Goal: Information Seeking & Learning: Learn about a topic

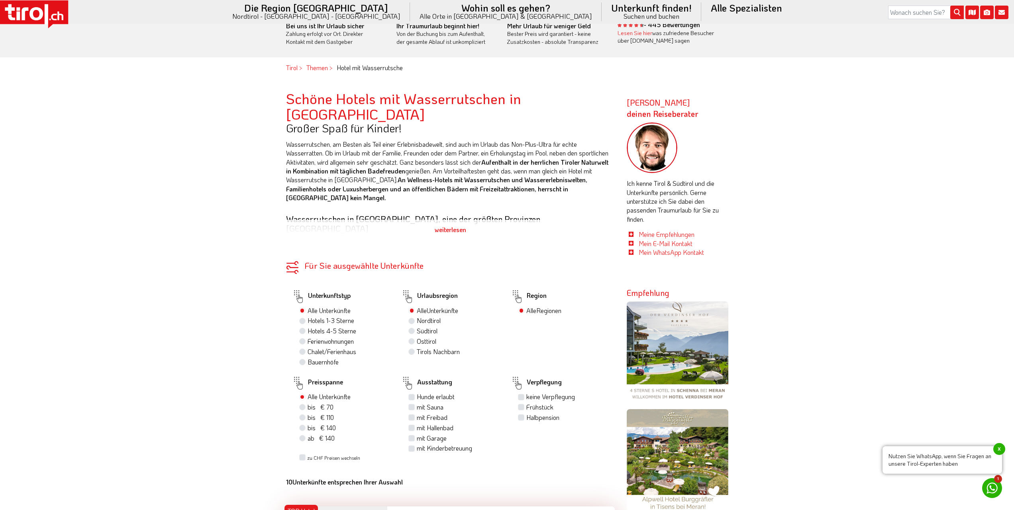
scroll to position [478, 0]
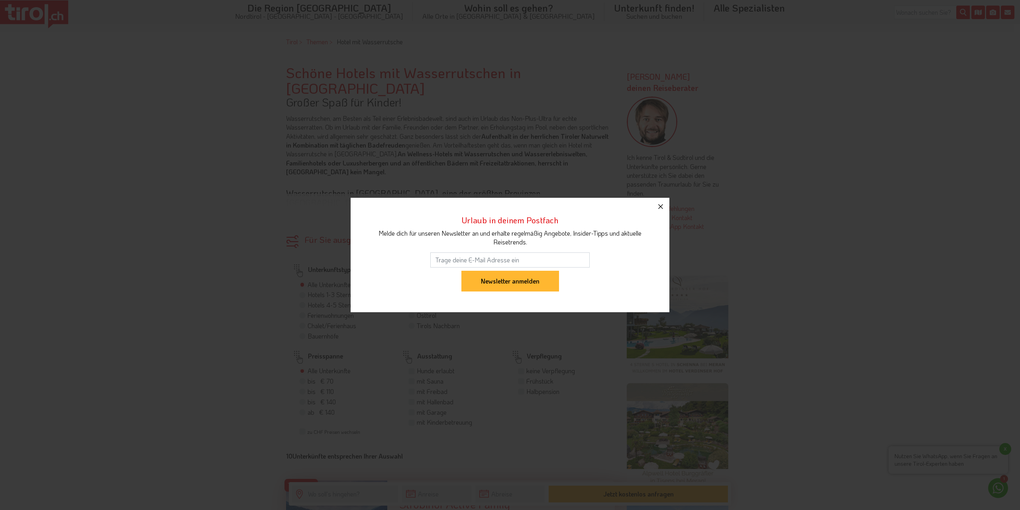
click at [655, 207] on button "button" at bounding box center [661, 207] width 18 height 18
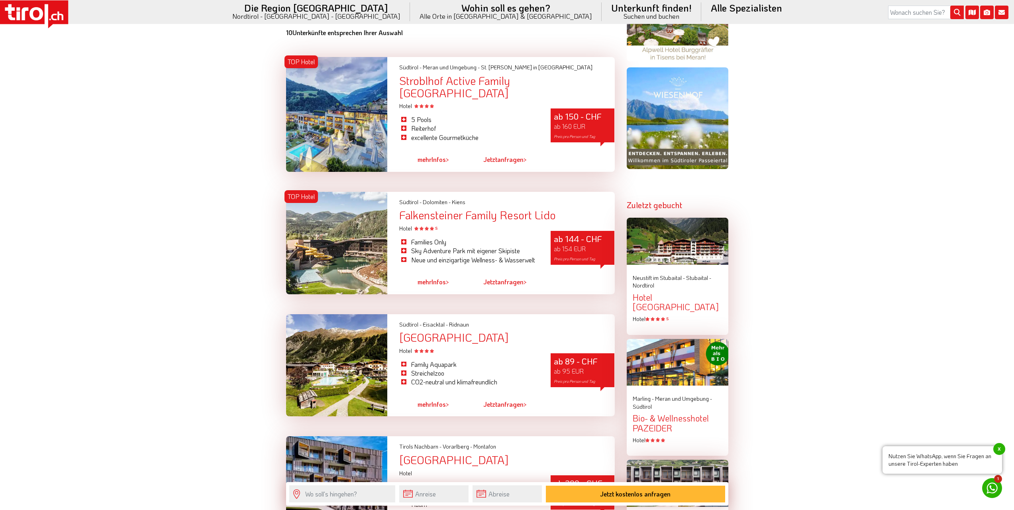
scroll to position [956, 0]
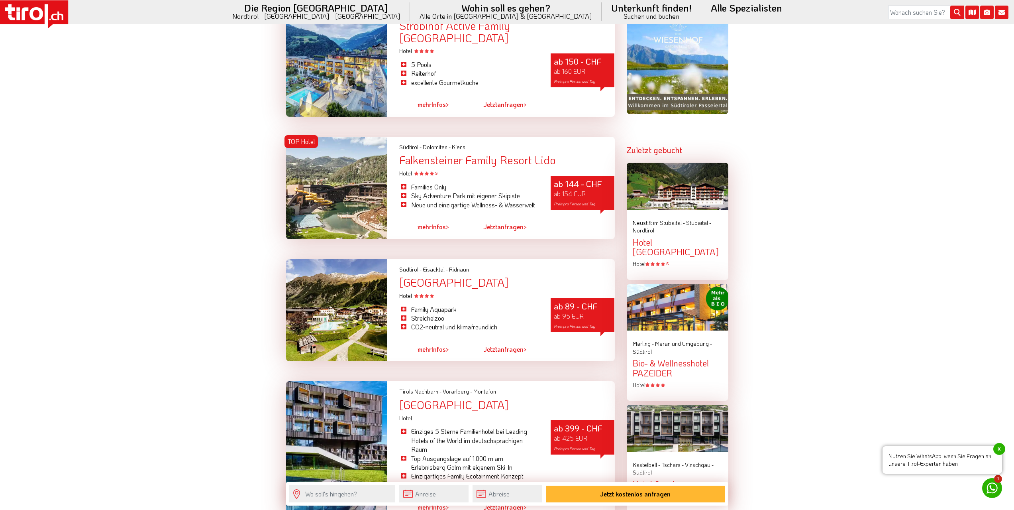
click at [344, 316] on div at bounding box center [337, 310] width 102 height 102
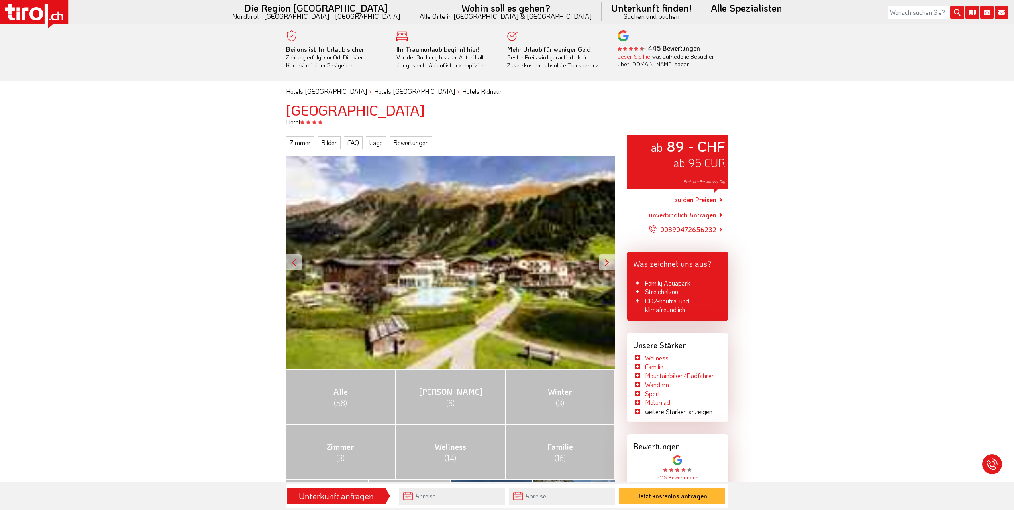
drag, startPoint x: 590, startPoint y: 263, endPoint x: 596, endPoint y: 261, distance: 6.7
click at [592, 261] on div "ab 89 - CHF ab 95 EUR Preis pro Person und Tag" at bounding box center [450, 262] width 329 height 214
click at [598, 261] on div "ab 89 - CHF ab 95 EUR Preis pro Person und Tag" at bounding box center [450, 262] width 329 height 214
click at [601, 263] on div at bounding box center [607, 262] width 16 height 16
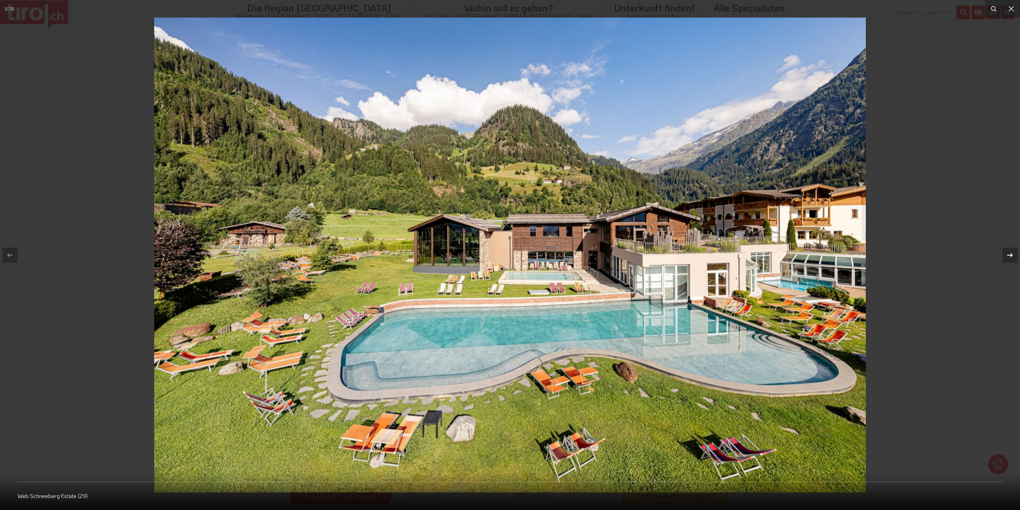
click at [1009, 252] on icon at bounding box center [1010, 255] width 10 height 10
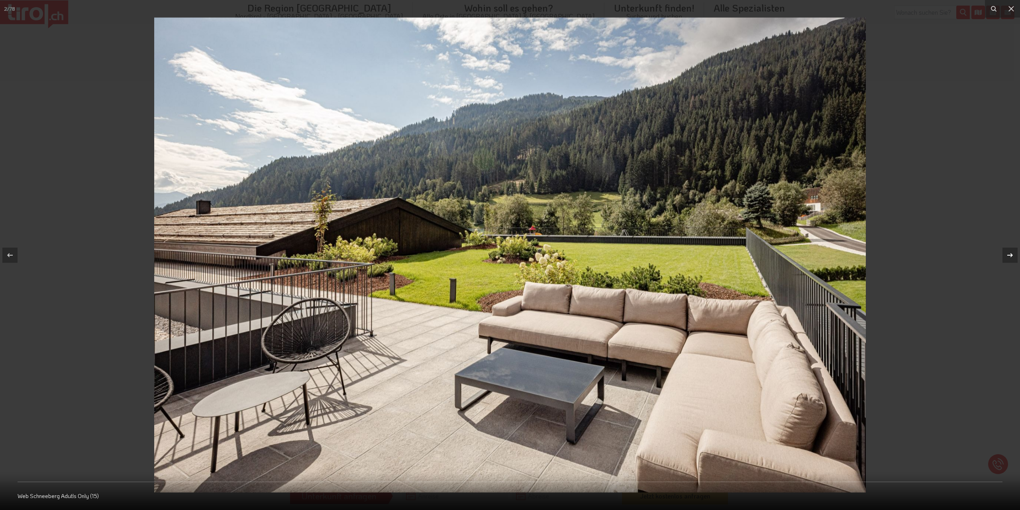
click at [1010, 252] on icon at bounding box center [1010, 255] width 10 height 10
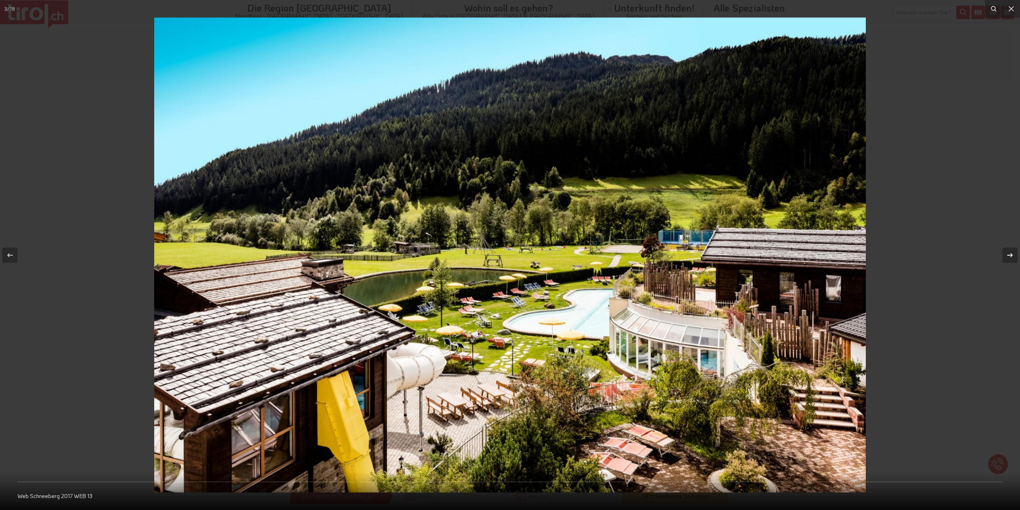
click at [1010, 252] on icon at bounding box center [1010, 255] width 10 height 10
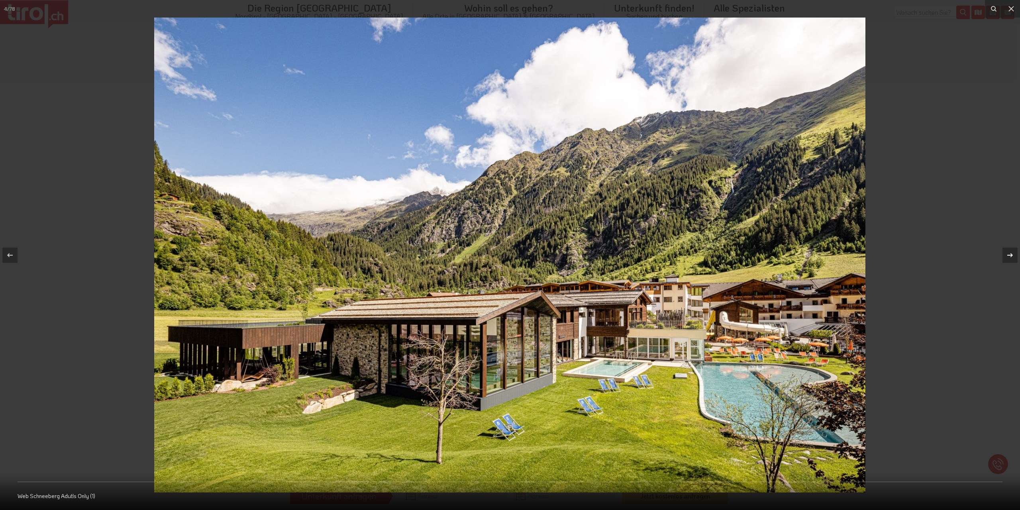
click at [1010, 252] on icon at bounding box center [1010, 255] width 10 height 10
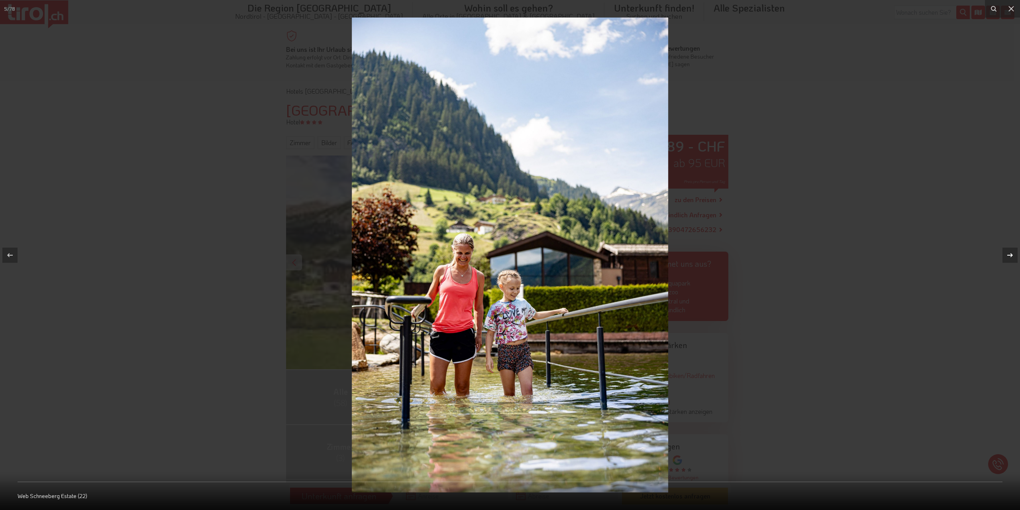
click at [1010, 253] on icon at bounding box center [1010, 255] width 10 height 10
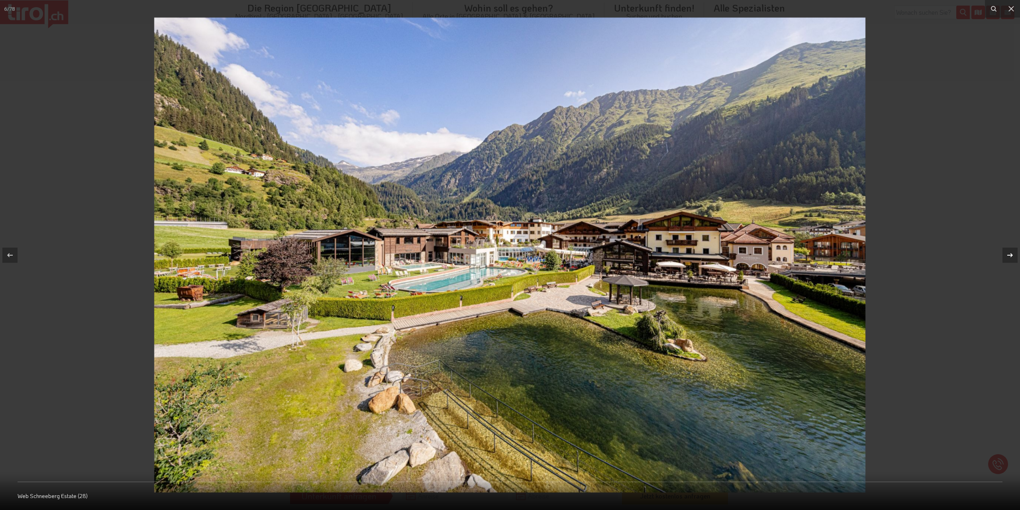
click at [1010, 253] on icon at bounding box center [1010, 255] width 10 height 10
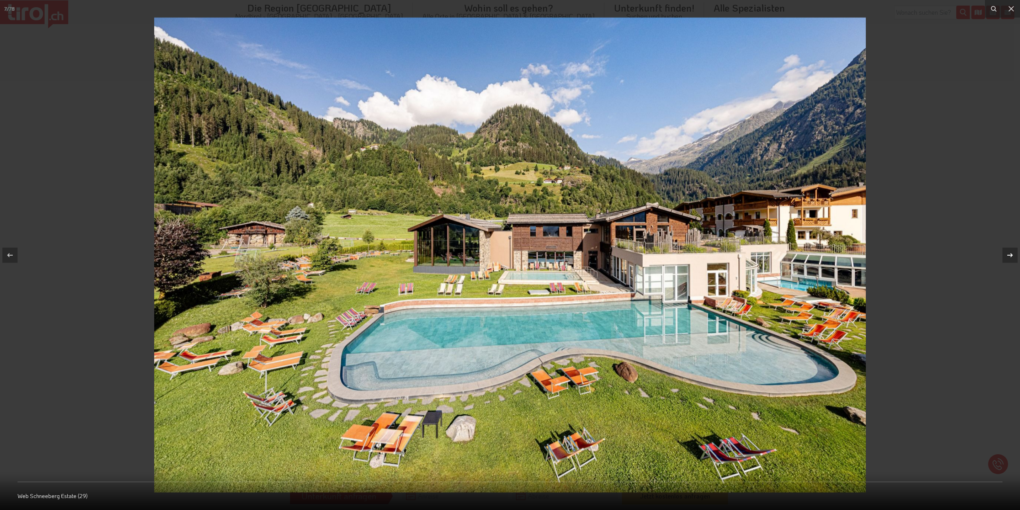
click at [1010, 253] on icon at bounding box center [1010, 255] width 10 height 10
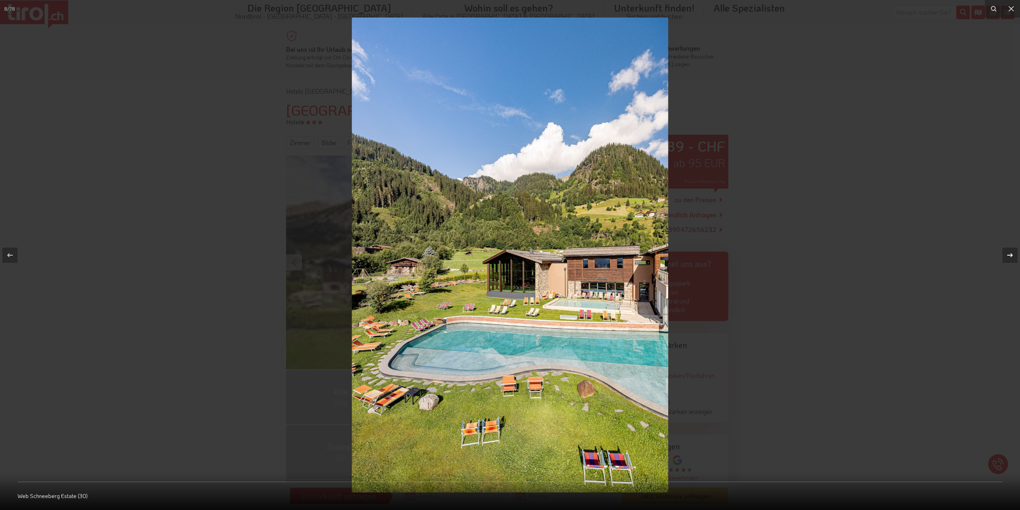
click at [1010, 253] on icon at bounding box center [1010, 255] width 10 height 10
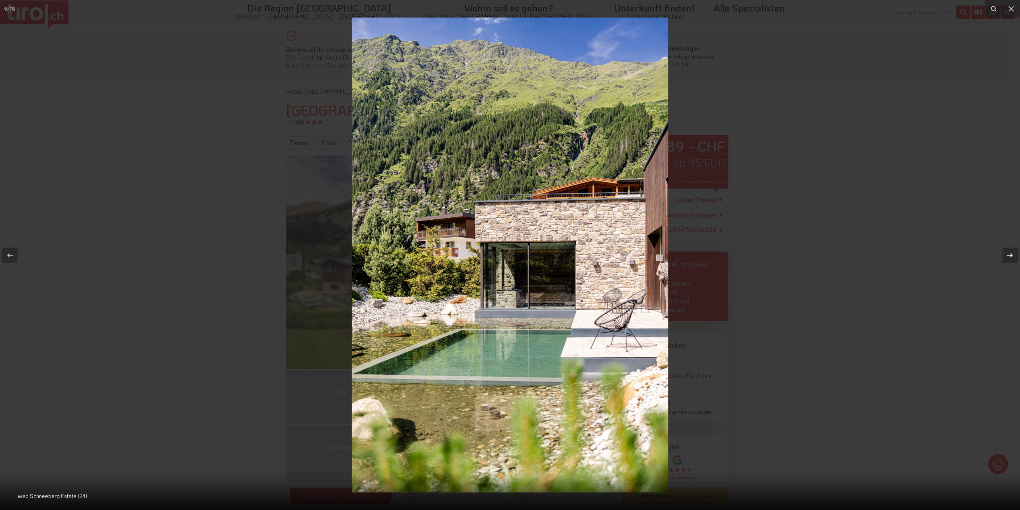
click at [1010, 253] on icon at bounding box center [1010, 255] width 10 height 10
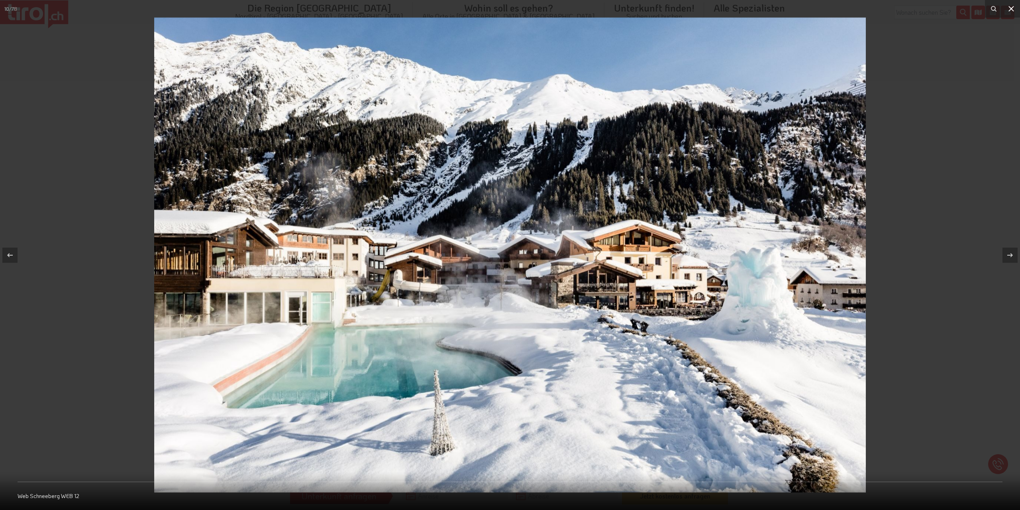
click at [1012, 8] on icon at bounding box center [1011, 9] width 6 height 6
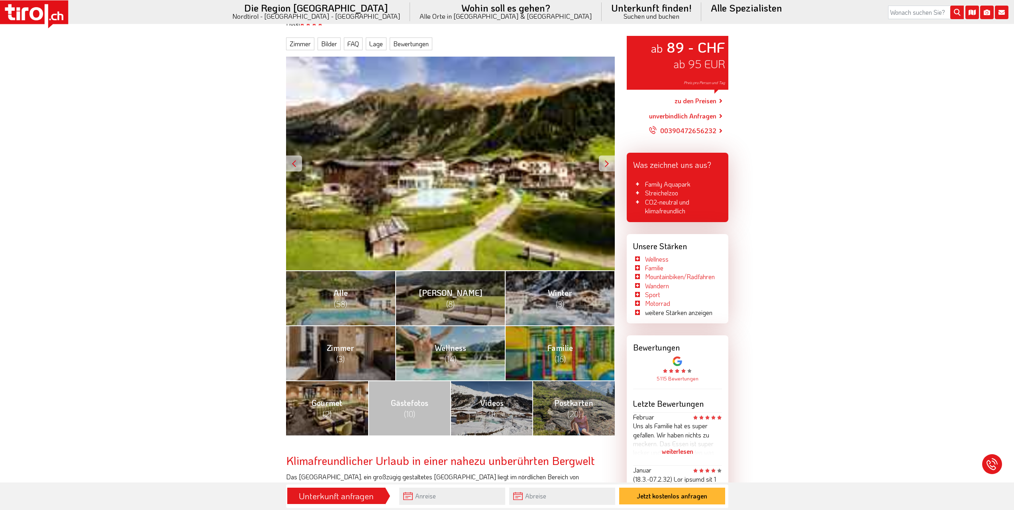
scroll to position [80, 0]
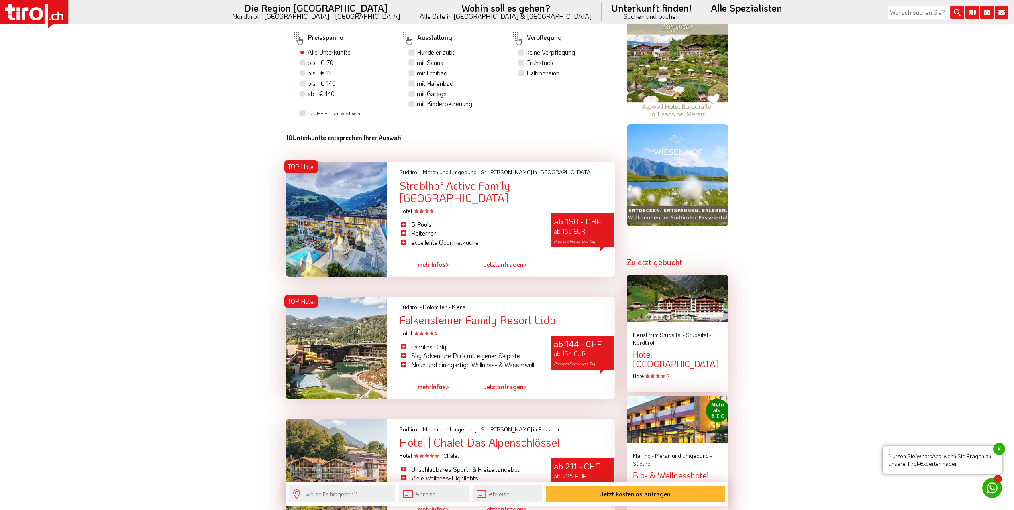
scroll to position [757, 0]
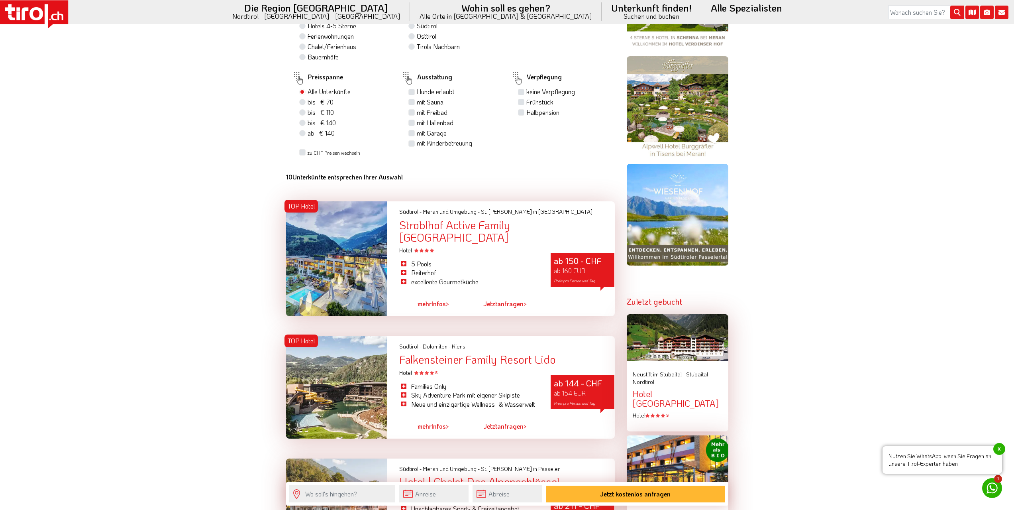
click at [347, 377] on div at bounding box center [337, 387] width 102 height 102
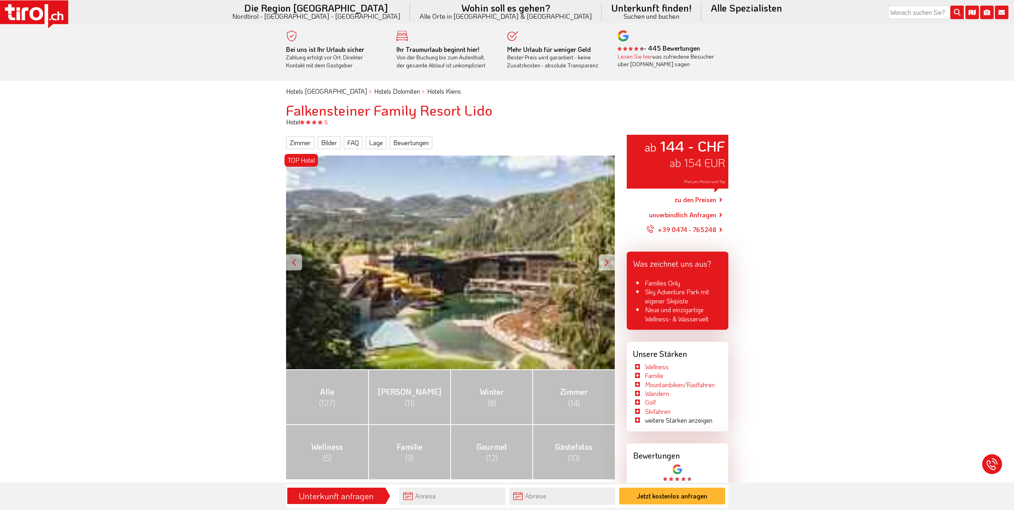
click at [608, 260] on div at bounding box center [607, 262] width 16 height 16
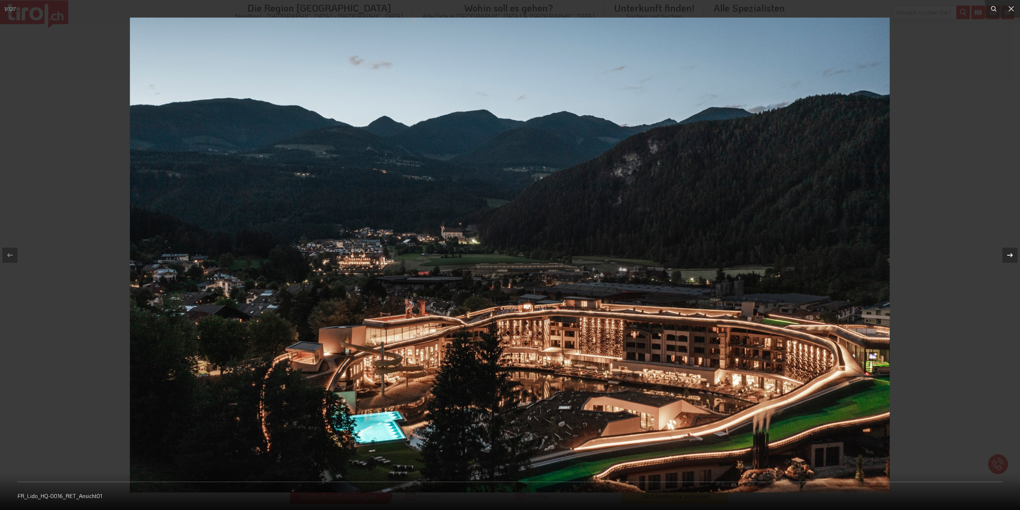
click at [1013, 252] on icon at bounding box center [1010, 255] width 10 height 10
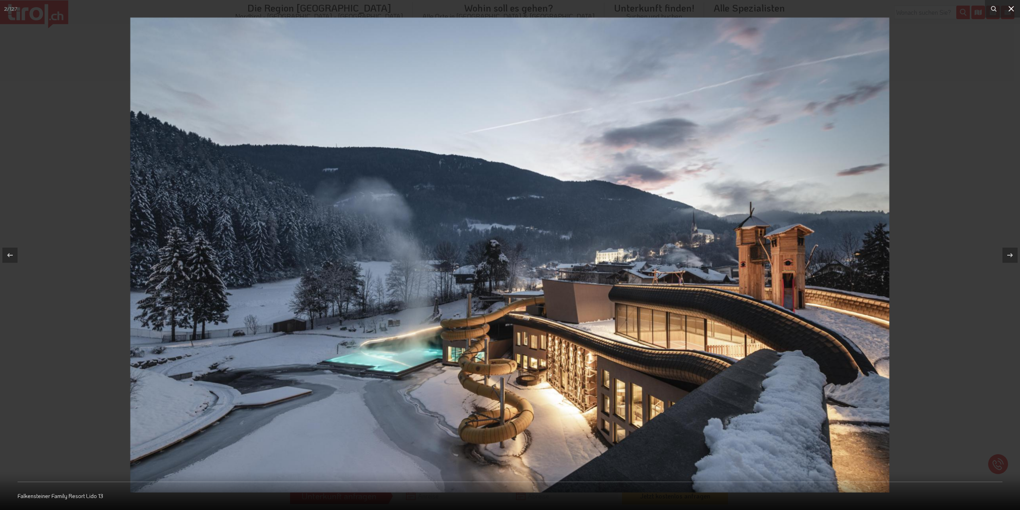
click at [1011, 8] on icon at bounding box center [1011, 9] width 10 height 10
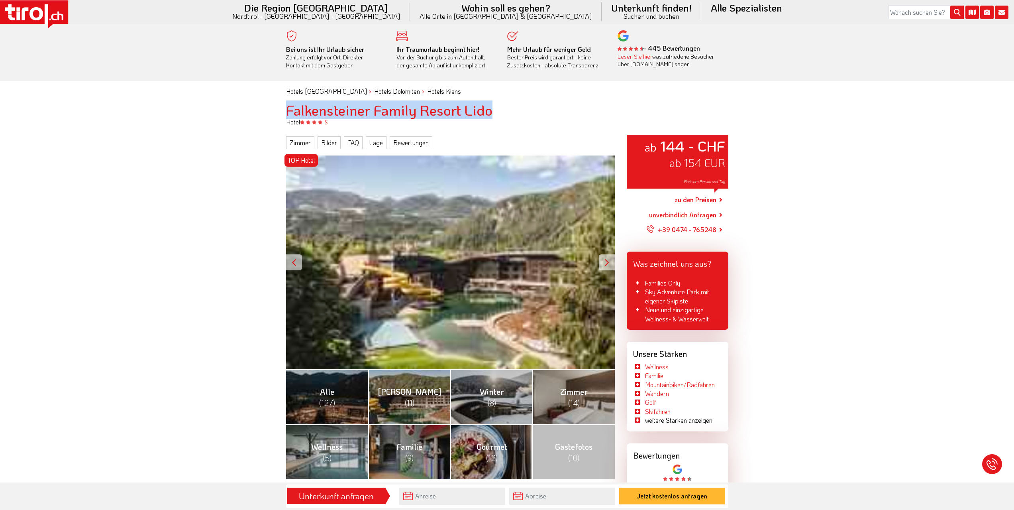
drag, startPoint x: 484, startPoint y: 112, endPoint x: 284, endPoint y: 111, distance: 200.4
click at [284, 111] on div "Falkensteiner Family Resort Lido" at bounding box center [507, 110] width 454 height 16
copy h1 "Falkensteiner Family Resort Lido"
